Goal: Transaction & Acquisition: Purchase product/service

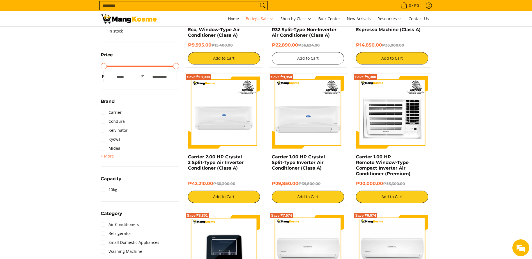
scroll to position [252, 0]
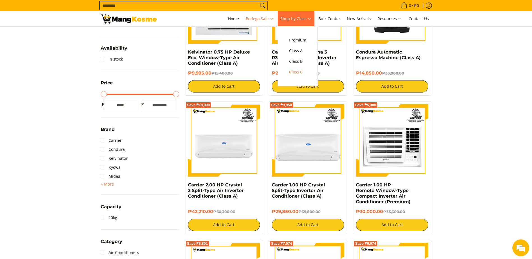
click at [299, 71] on span "Class C" at bounding box center [297, 72] width 17 height 7
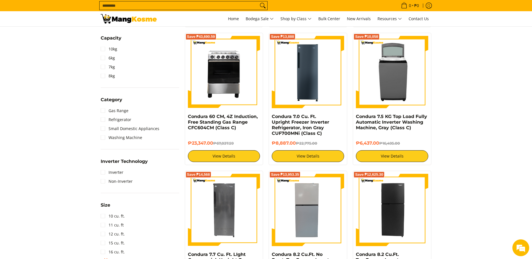
scroll to position [224, 0]
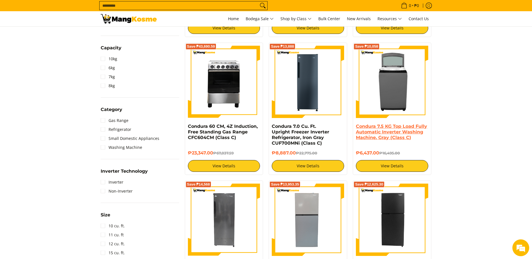
click at [380, 136] on link "Condura 7.5 KG Top Load Fully Automatic Inverter Washing Machine, Gray (Class C)" at bounding box center [391, 132] width 71 height 17
